Goal: Task Accomplishment & Management: Manage account settings

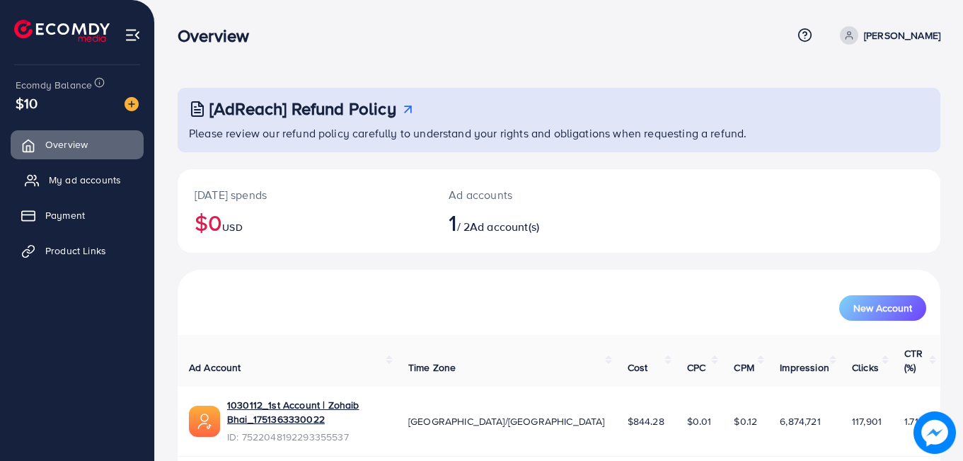
click at [84, 182] on span "My ad accounts" at bounding box center [85, 180] width 72 height 14
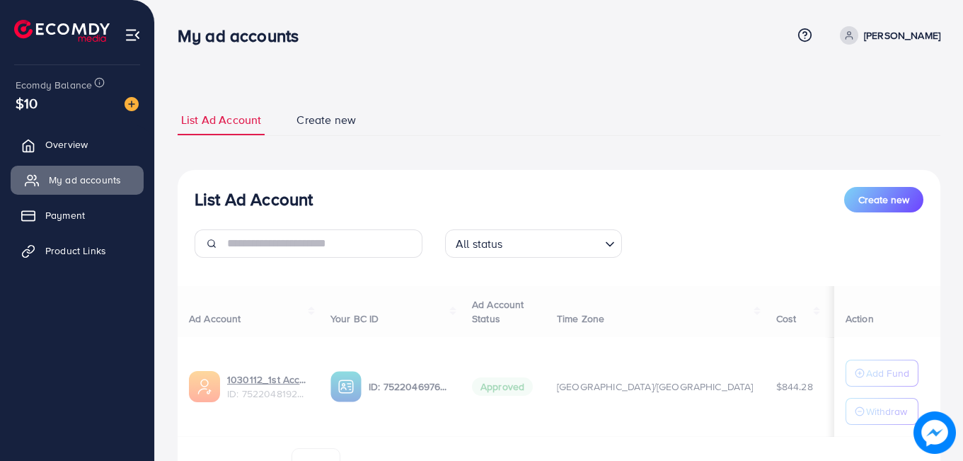
click at [84, 182] on span "My ad accounts" at bounding box center [85, 180] width 72 height 14
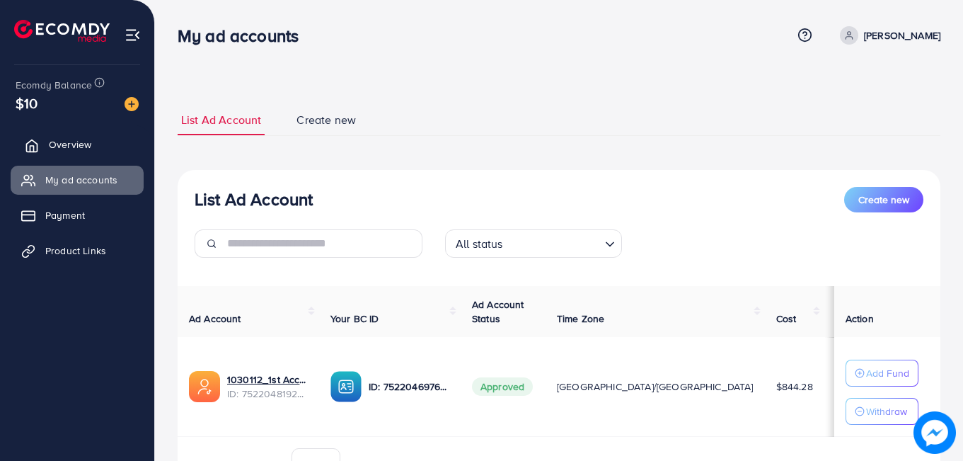
click at [81, 151] on span "Overview" at bounding box center [70, 144] width 42 height 14
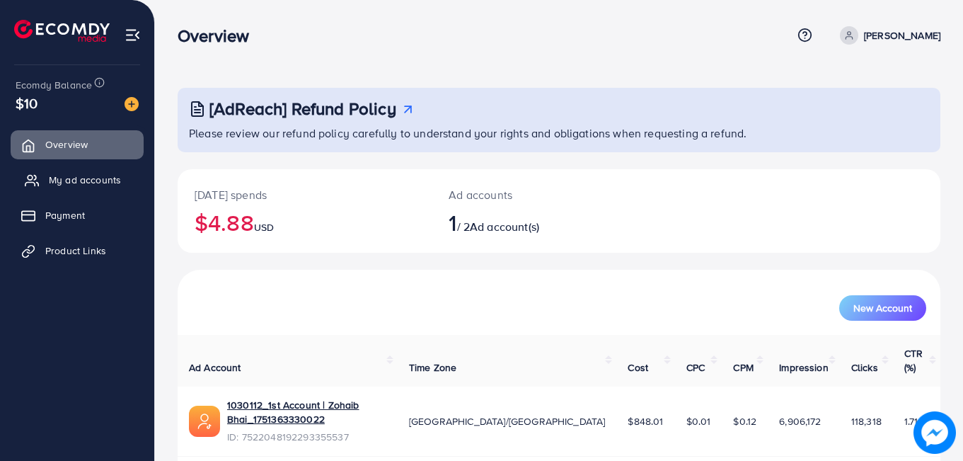
click at [84, 166] on link "My ad accounts" at bounding box center [77, 180] width 133 height 28
